Goal: Communication & Community: Answer question/provide support

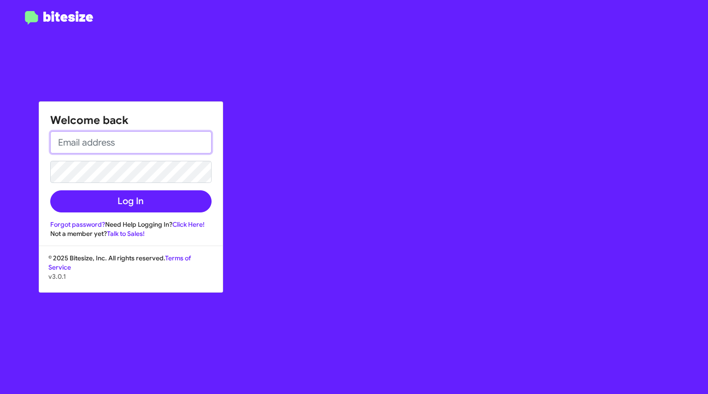
type input "[EMAIL_ADDRESS][DOMAIN_NAME]"
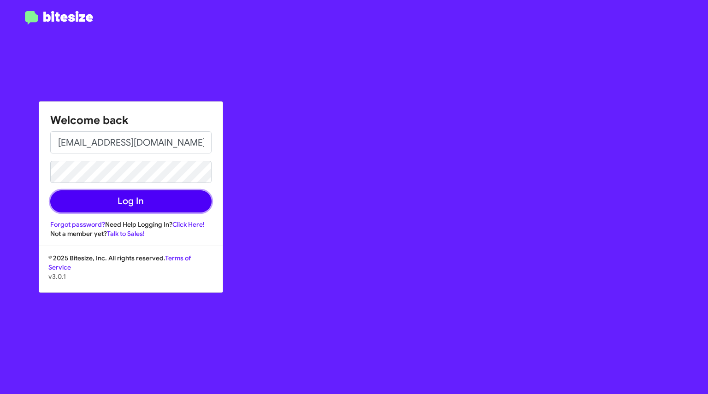
click at [157, 206] on button "Log In" at bounding box center [130, 201] width 161 height 22
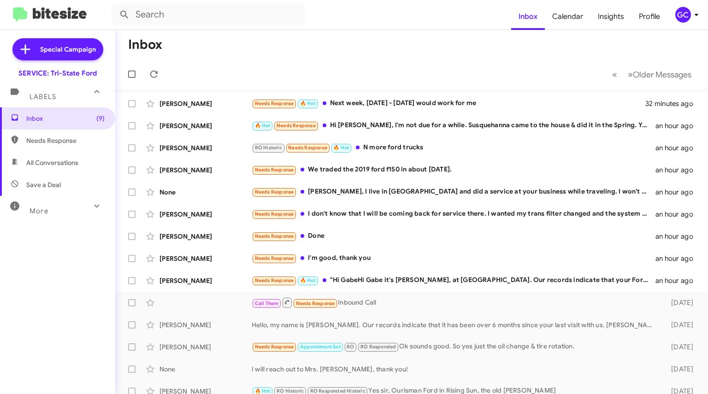
click at [383, 103] on div "Needs Response 🔥 Hot Next week, [DATE] - [DATE] would work for me" at bounding box center [448, 103] width 393 height 11
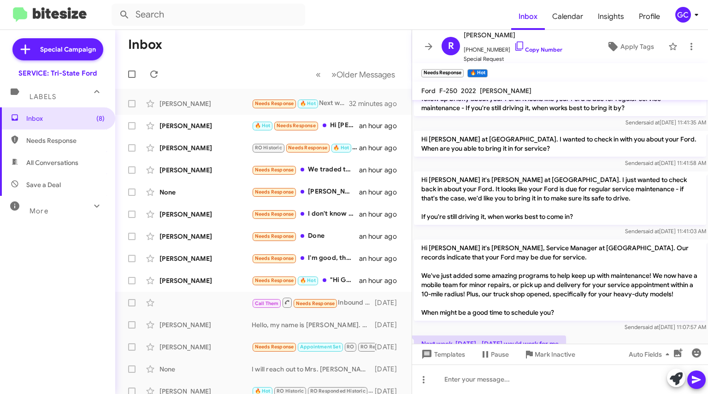
scroll to position [583, 0]
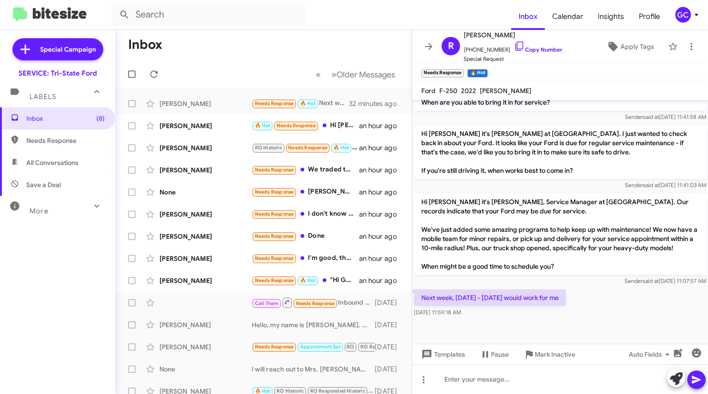
click at [516, 49] on link "Copy Number" at bounding box center [538, 49] width 48 height 7
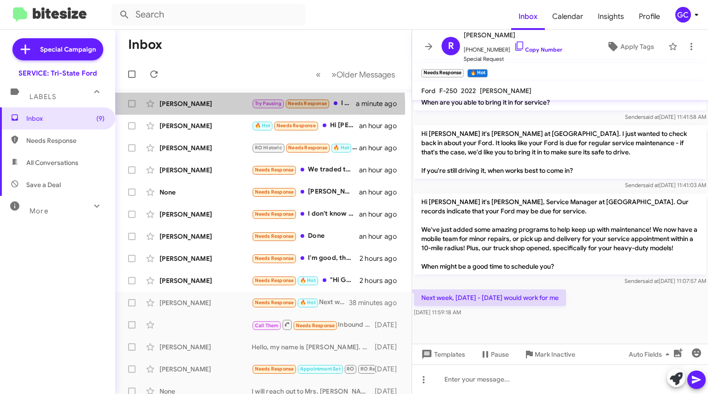
click at [205, 106] on div "[PERSON_NAME]" at bounding box center [205, 103] width 92 height 9
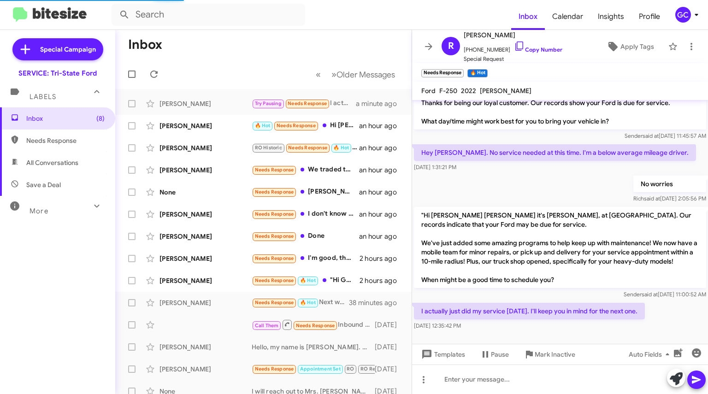
scroll to position [25, 0]
click at [206, 128] on div "[PERSON_NAME]" at bounding box center [205, 125] width 92 height 9
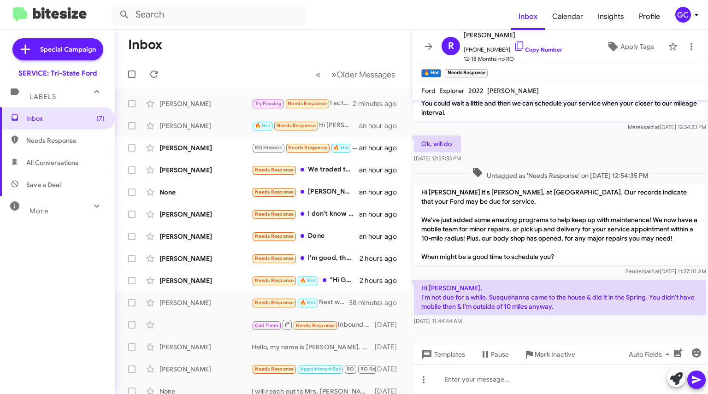
click at [212, 145] on div "[PERSON_NAME]" at bounding box center [205, 147] width 92 height 9
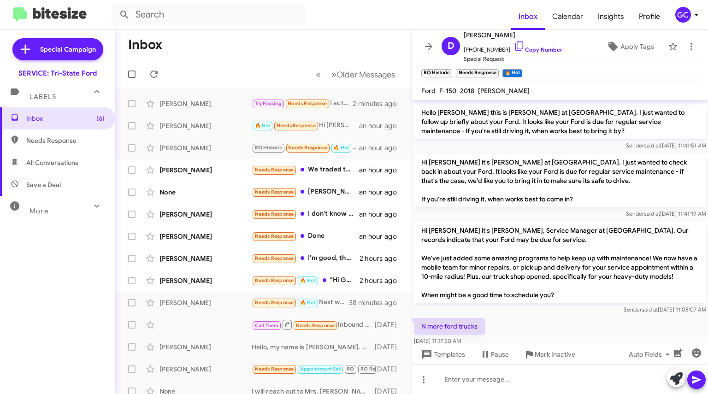
scroll to position [998, 0]
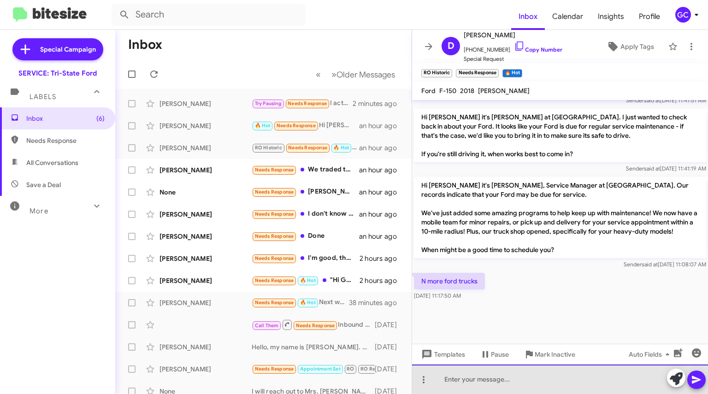
click at [459, 376] on div at bounding box center [560, 378] width 296 height 29
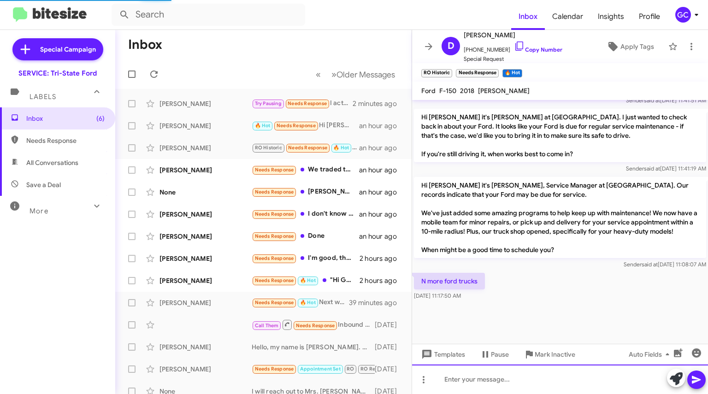
scroll to position [0, 0]
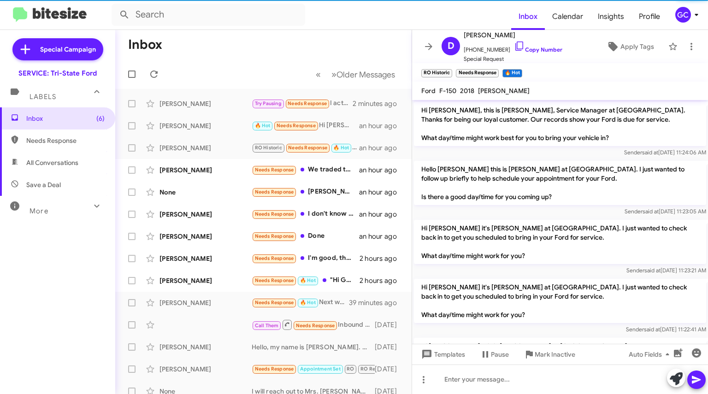
click at [187, 173] on div "[PERSON_NAME]" at bounding box center [205, 169] width 92 height 9
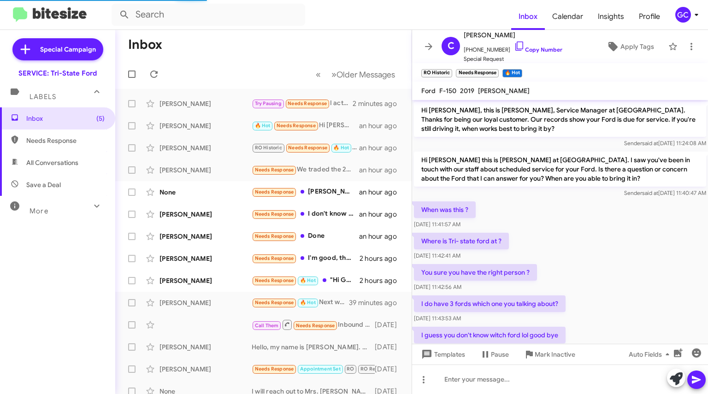
scroll to position [396, 0]
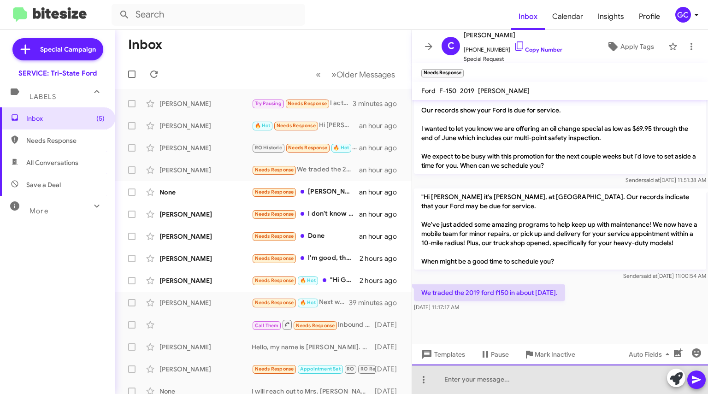
click at [487, 373] on div at bounding box center [560, 378] width 296 height 29
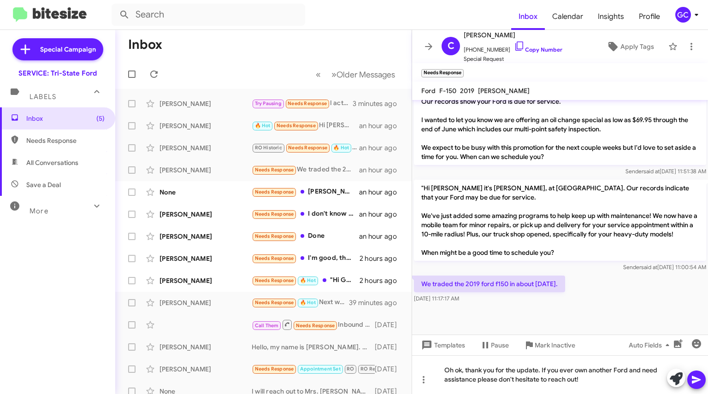
click at [698, 377] on icon at bounding box center [696, 379] width 11 height 11
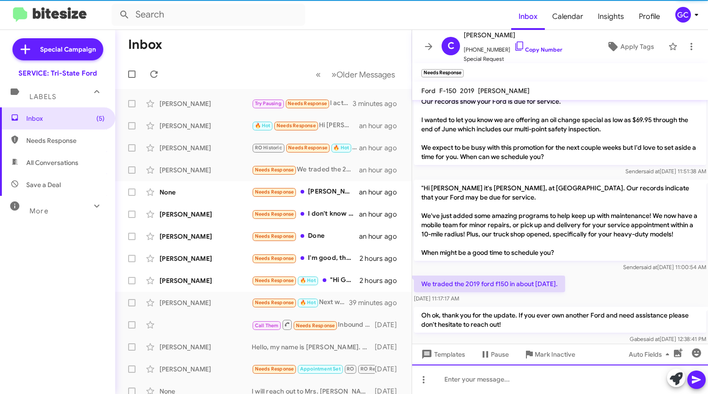
scroll to position [0, 0]
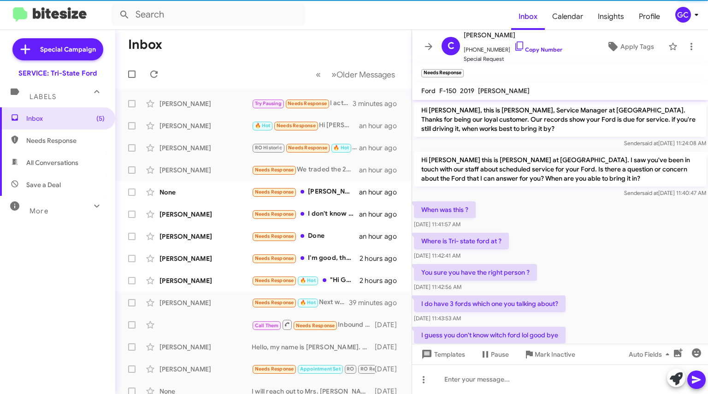
click at [201, 189] on div "None" at bounding box center [205, 192] width 92 height 9
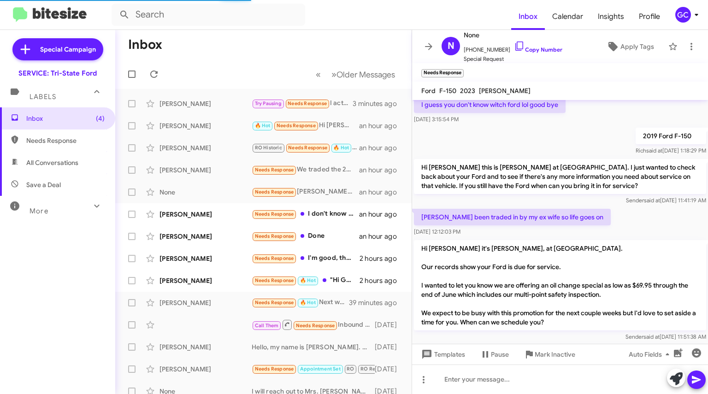
scroll to position [359, 0]
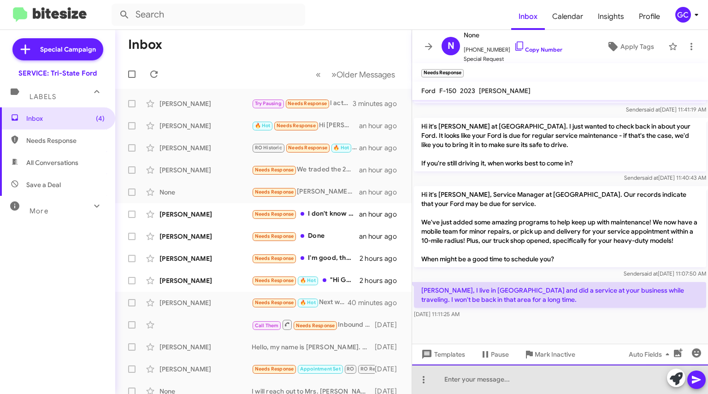
click at [501, 377] on div at bounding box center [560, 378] width 296 height 29
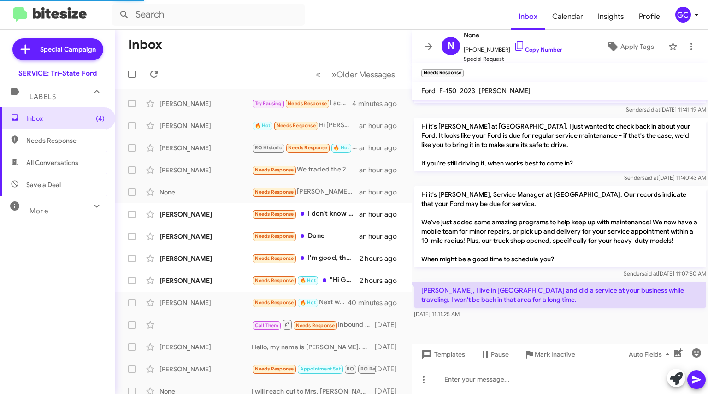
scroll to position [0, 0]
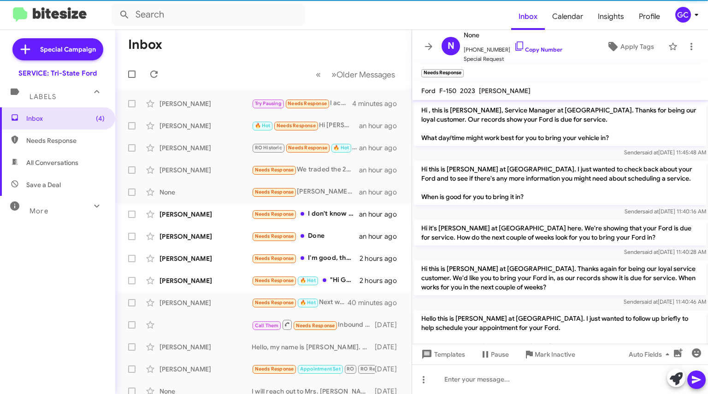
click at [188, 215] on div "[PERSON_NAME]" at bounding box center [205, 214] width 92 height 9
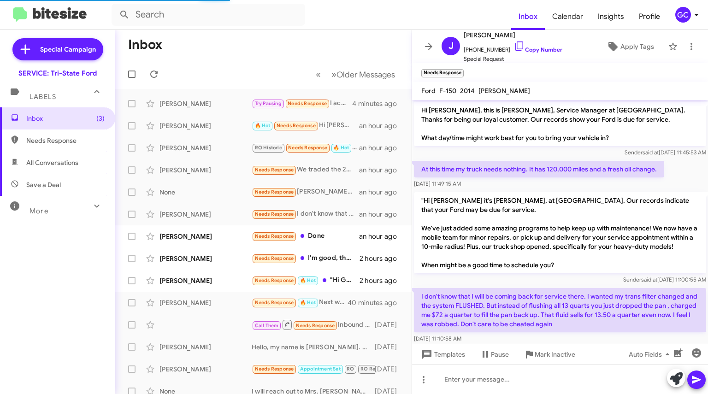
scroll to position [19, 0]
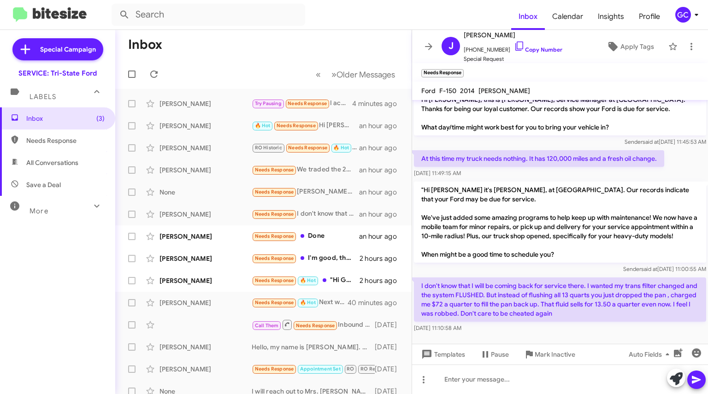
click at [527, 47] on link "Copy Number" at bounding box center [538, 49] width 48 height 7
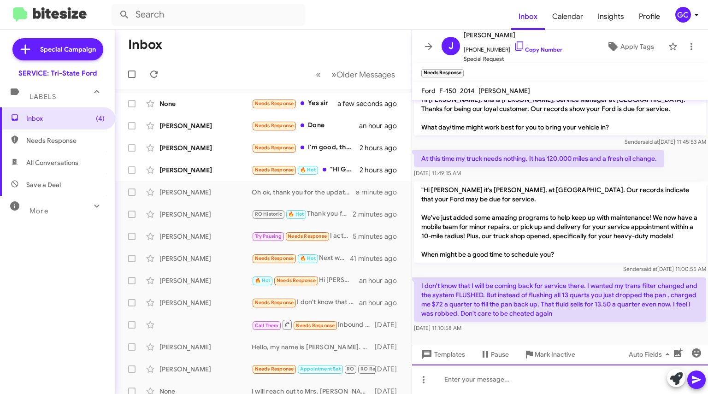
click at [472, 380] on div at bounding box center [560, 378] width 296 height 29
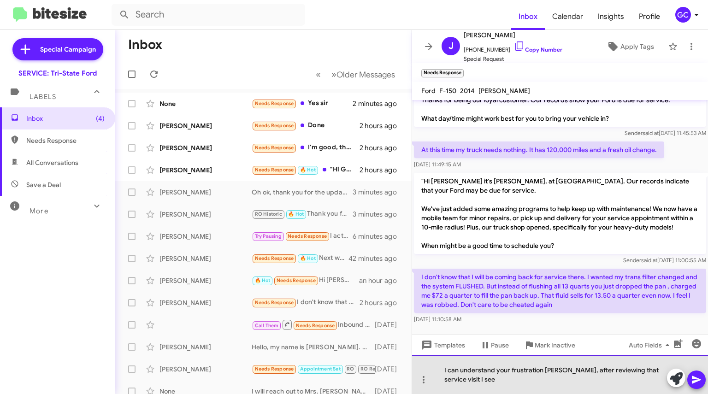
click at [525, 382] on div "I can understand your frustration [PERSON_NAME], after reviewing that service v…" at bounding box center [560, 374] width 296 height 39
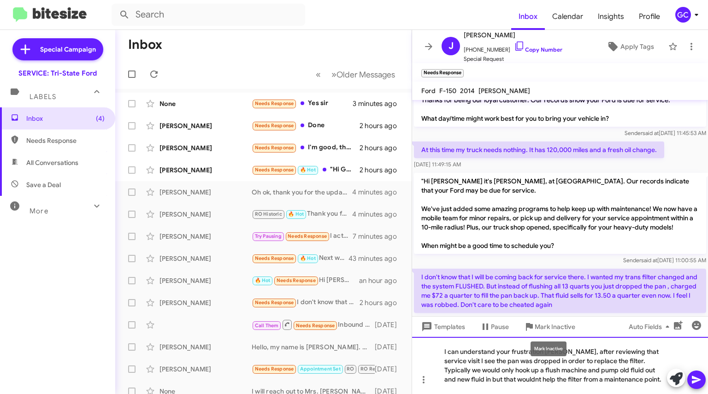
drag, startPoint x: 559, startPoint y: 351, endPoint x: 577, endPoint y: 352, distance: 18.5
drag, startPoint x: 577, startPoint y: 352, endPoint x: 540, endPoint y: 166, distance: 189.8
click at [540, 166] on div "[DATE] 11:49:15 AM" at bounding box center [539, 164] width 250 height 9
click at [630, 377] on div "I can understand your frustration [PERSON_NAME], after reviewing that service v…" at bounding box center [560, 365] width 296 height 57
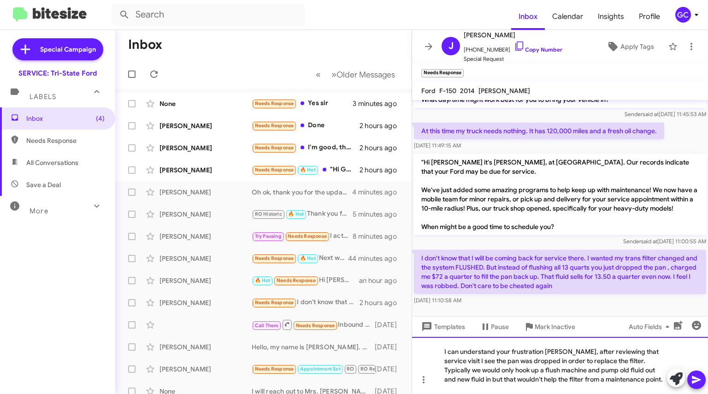
click at [636, 381] on div "I can understand your frustration [PERSON_NAME], after reviewing that service v…" at bounding box center [560, 365] width 296 height 57
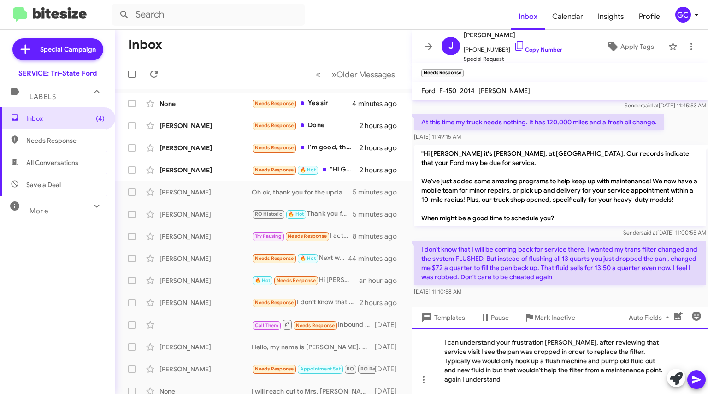
click at [632, 369] on div "I can understand your frustration [PERSON_NAME], after reviewing that service v…" at bounding box center [560, 361] width 296 height 66
click at [505, 381] on div "I can understand your frustration [PERSON_NAME], after reviewing that service v…" at bounding box center [560, 361] width 296 height 66
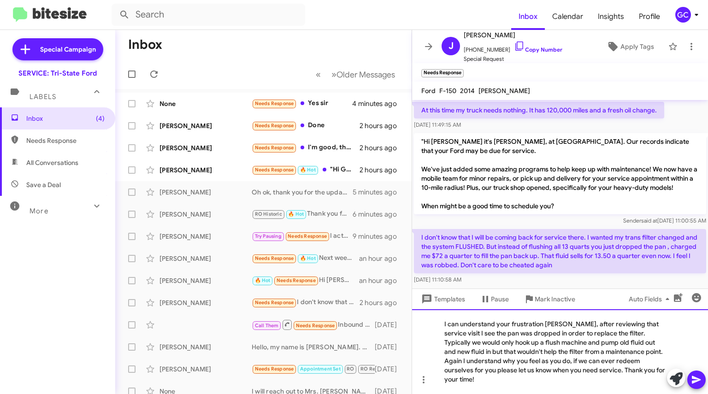
scroll to position [65, 0]
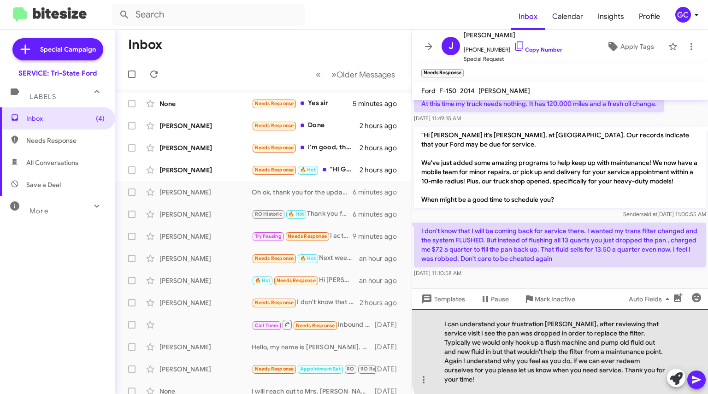
click at [619, 343] on div "I can understand your frustration [PERSON_NAME], after reviewing that service v…" at bounding box center [560, 351] width 296 height 85
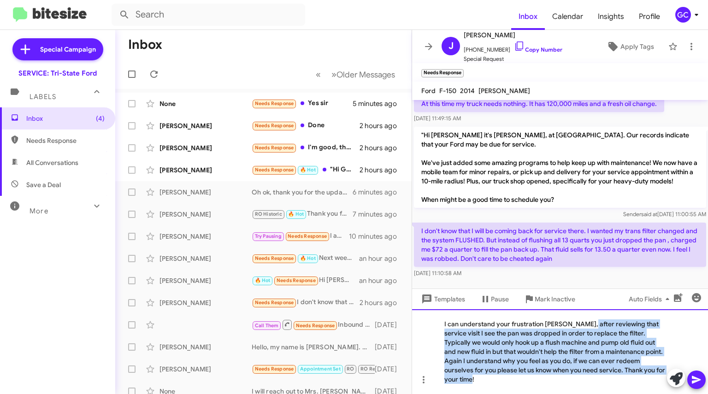
drag, startPoint x: 658, startPoint y: 379, endPoint x: 585, endPoint y: 334, distance: 85.7
click at [585, 334] on div "I can understand your frustration [PERSON_NAME], after reviewing that service v…" at bounding box center [560, 351] width 296 height 85
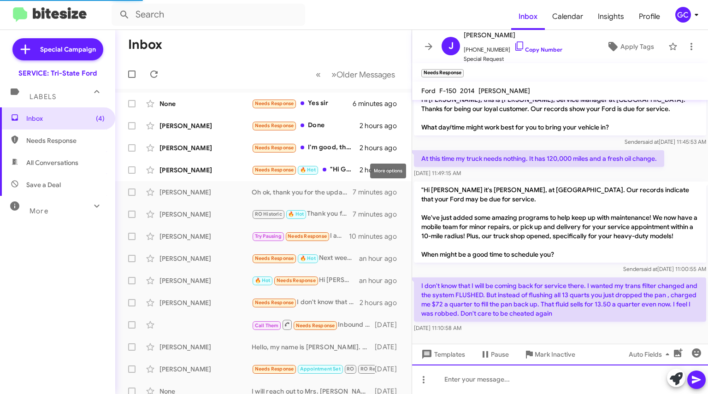
scroll to position [62, 0]
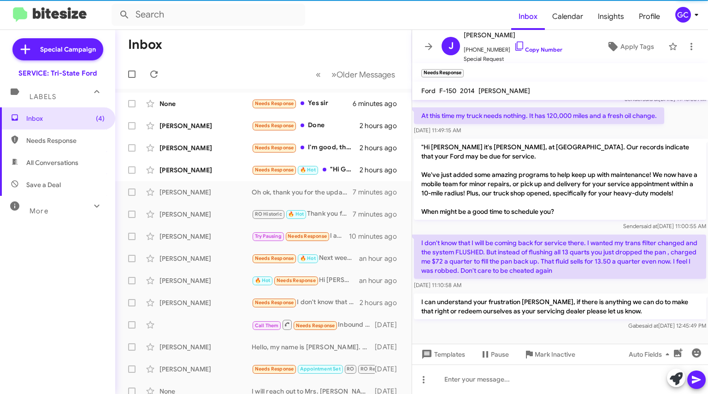
click at [195, 166] on div "[PERSON_NAME]" at bounding box center [205, 169] width 92 height 9
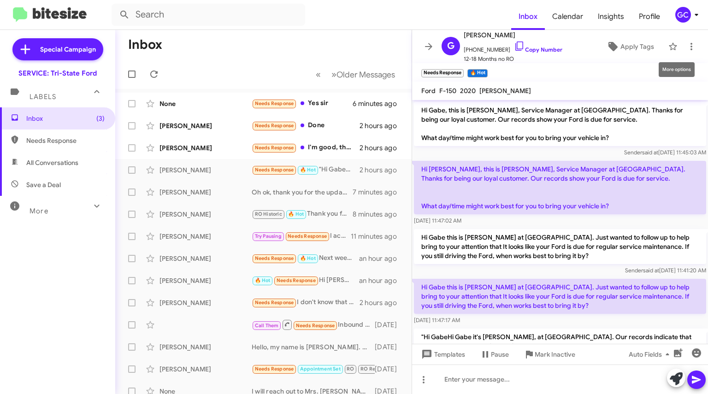
click at [686, 46] on icon at bounding box center [691, 46] width 11 height 11
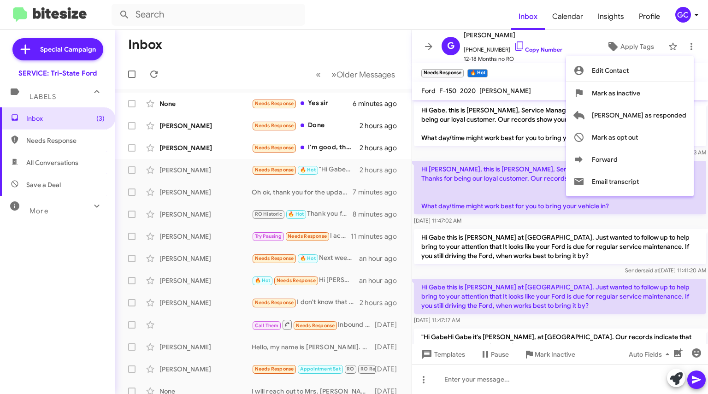
click at [573, 80] on div at bounding box center [354, 197] width 708 height 394
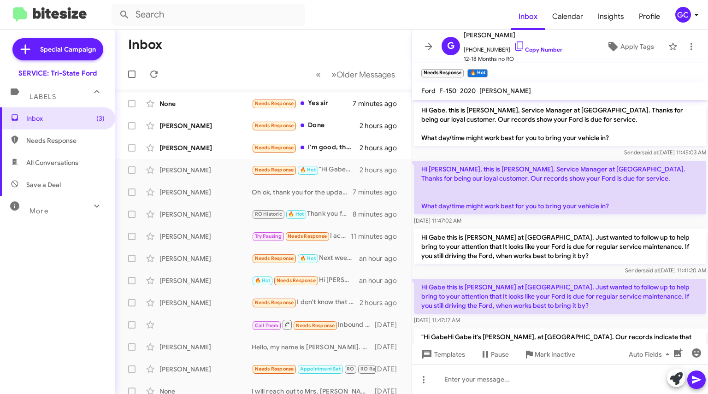
click at [190, 149] on div "[PERSON_NAME]" at bounding box center [205, 147] width 92 height 9
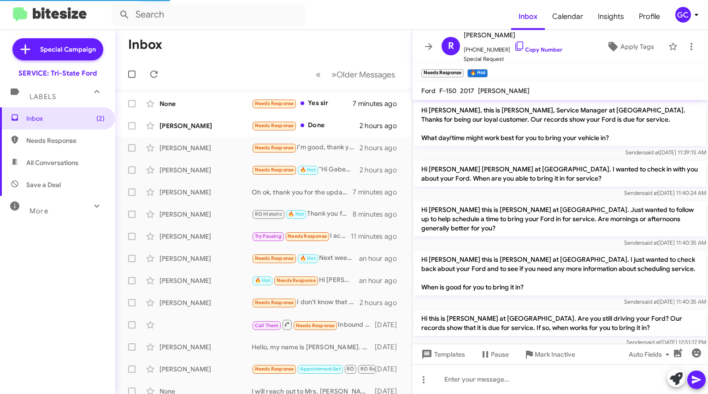
scroll to position [402, 0]
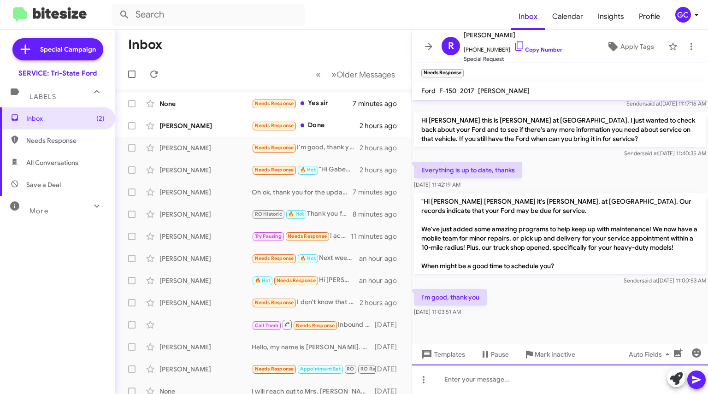
click at [505, 372] on div at bounding box center [560, 378] width 296 height 29
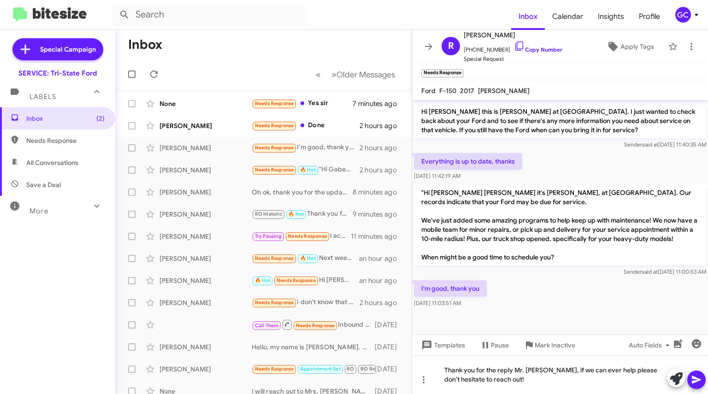
click at [700, 382] on icon at bounding box center [696, 379] width 11 height 11
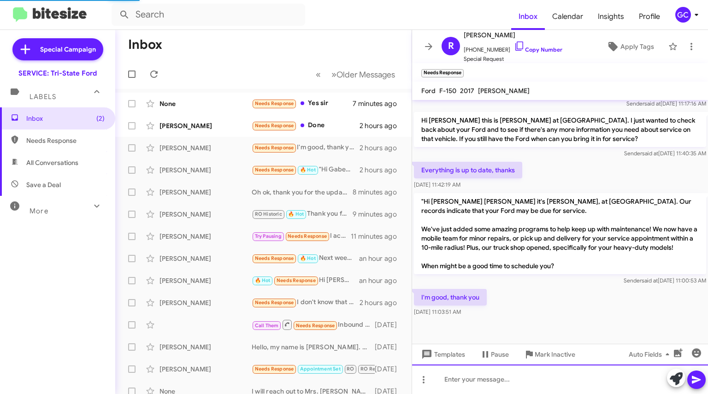
scroll to position [0, 0]
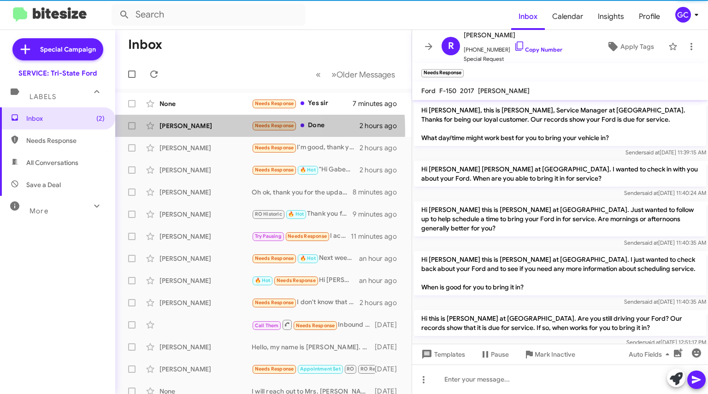
click at [188, 130] on div "[PERSON_NAME] Needs Response Done 2 hours ago" at bounding box center [263, 126] width 281 height 18
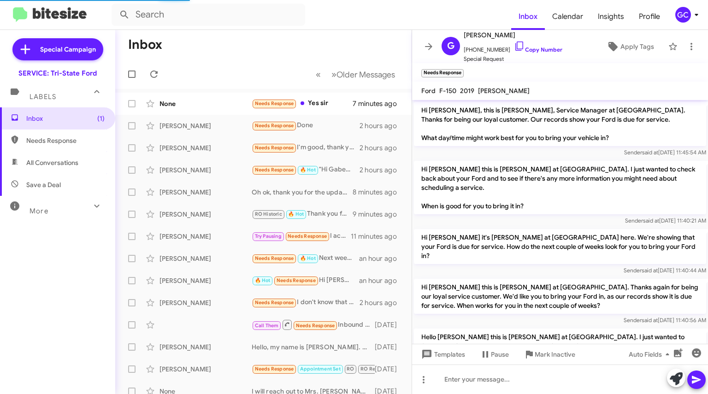
scroll to position [307, 0]
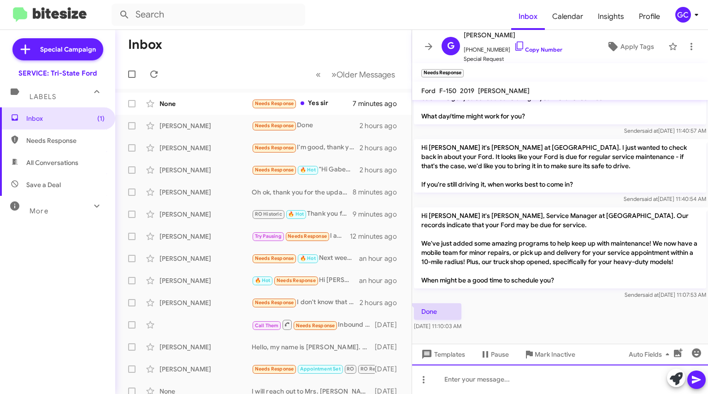
click at [477, 373] on div at bounding box center [560, 378] width 296 height 29
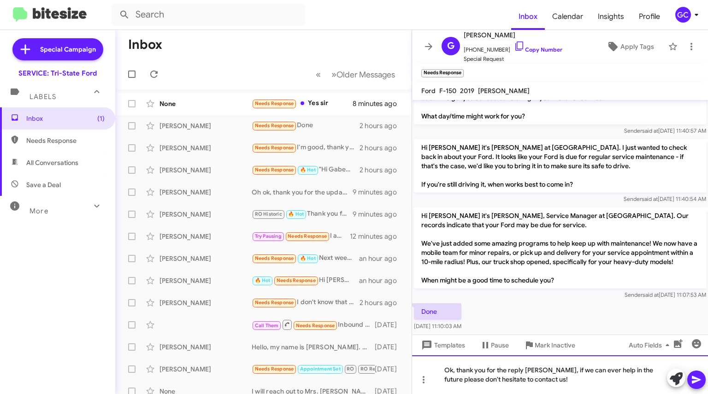
click at [706, 383] on div "Ok, thank you for the reply [PERSON_NAME], if we can ever help in the future pl…" at bounding box center [560, 374] width 296 height 39
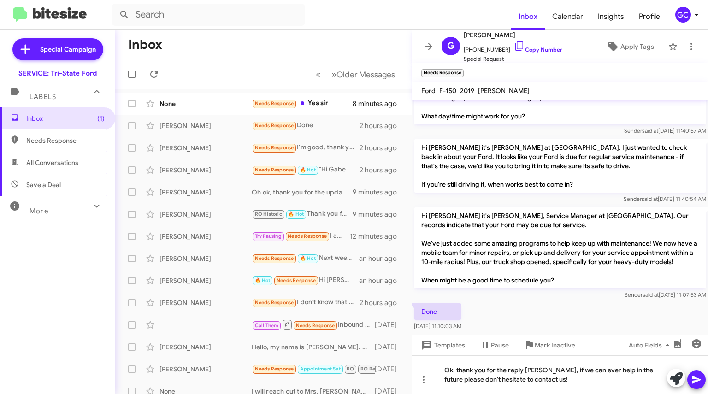
click at [697, 383] on icon at bounding box center [696, 379] width 11 height 11
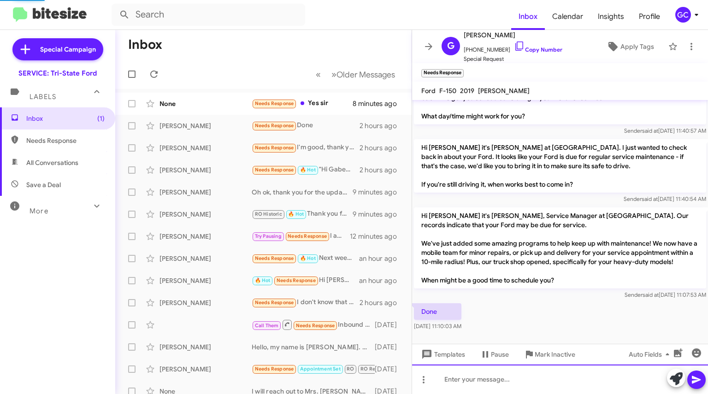
scroll to position [0, 0]
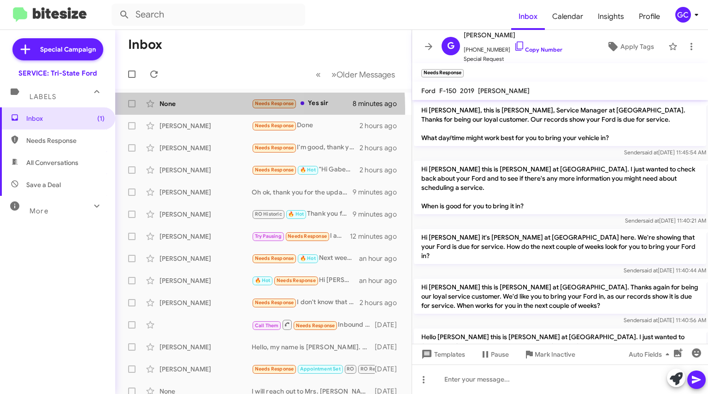
click at [179, 108] on div "None Needs Response Yes sir 8 minutes ago" at bounding box center [263, 103] width 281 height 18
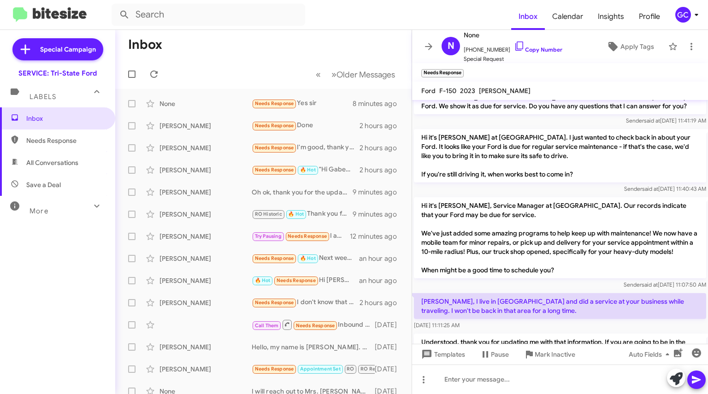
scroll to position [436, 0]
